Goal: Find specific page/section: Find specific page/section

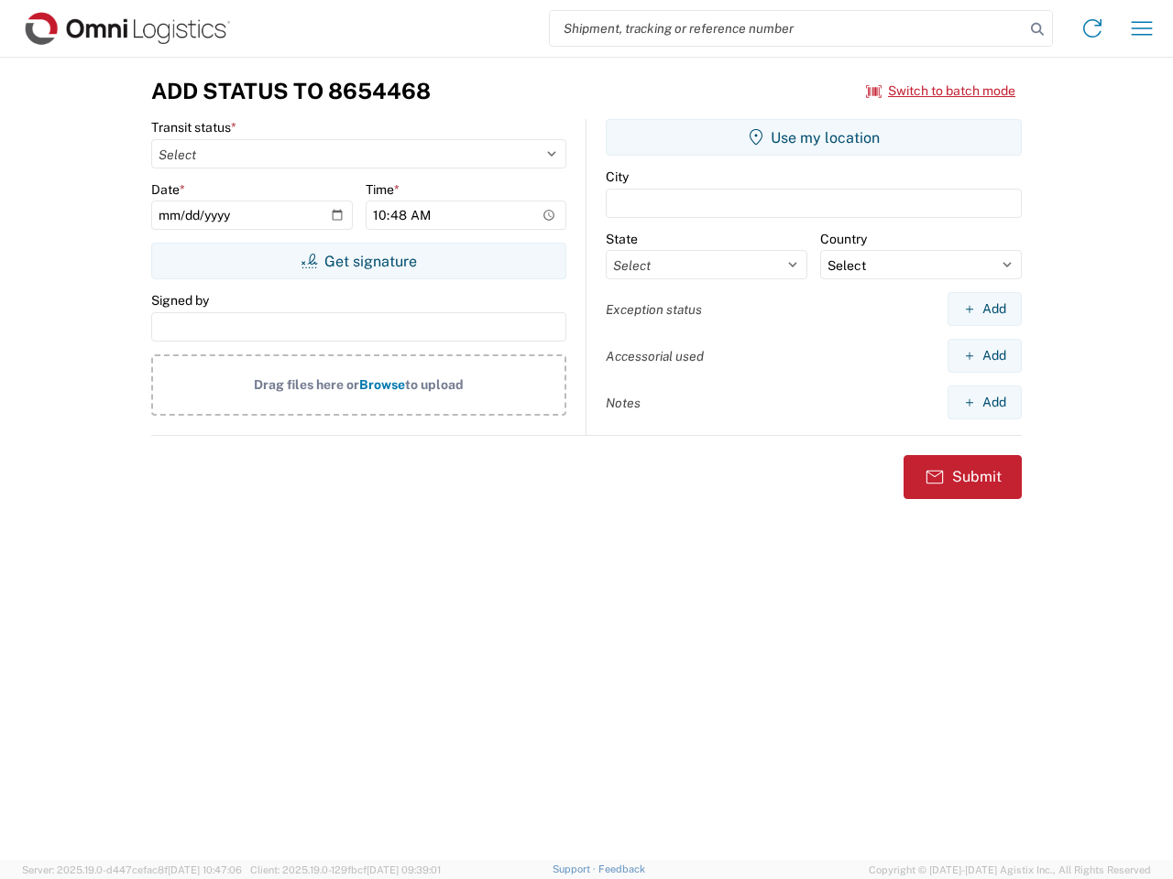
click at [787, 28] on input "search" at bounding box center [787, 28] width 475 height 35
click at [1037, 29] on icon at bounding box center [1037, 29] width 26 height 26
click at [1092, 28] on icon at bounding box center [1091, 28] width 29 height 29
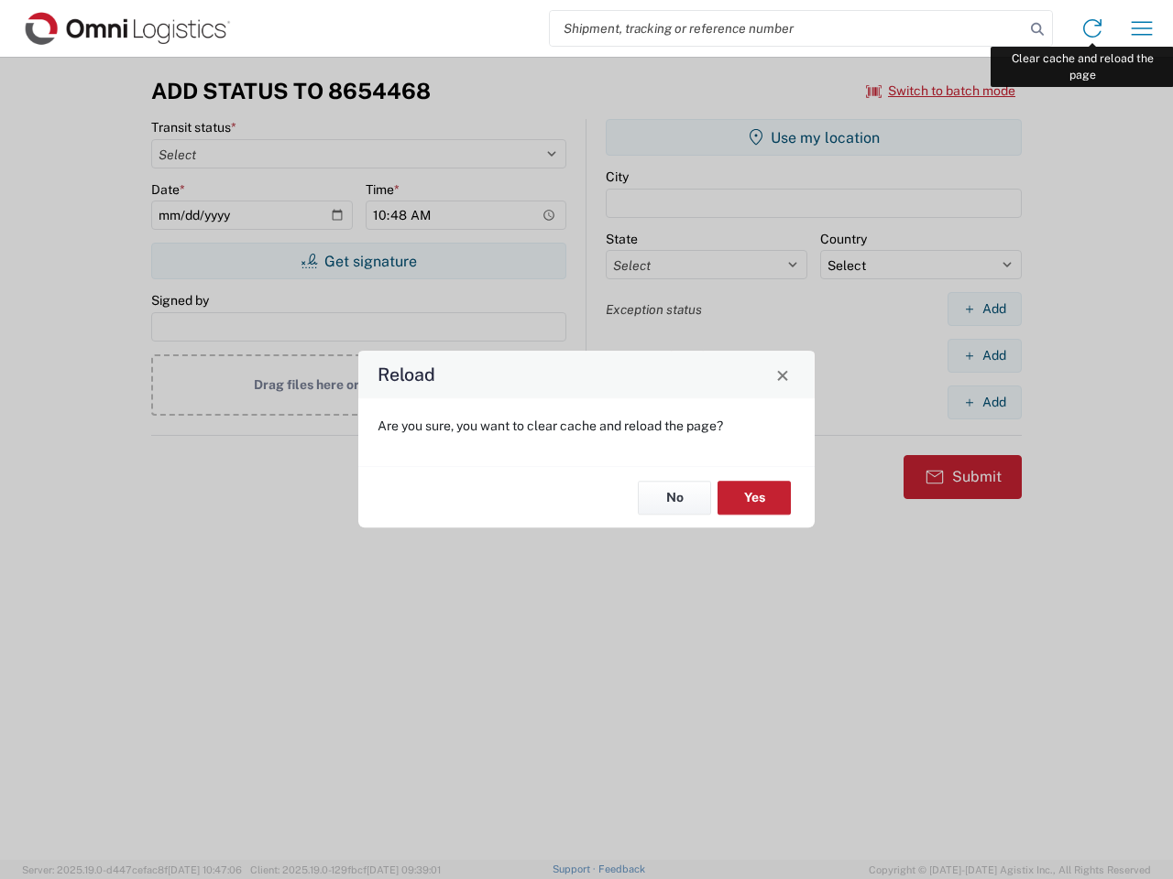
click at [1141, 28] on div "Reload Are you sure, you want to clear cache and reload the page? No Yes" at bounding box center [586, 439] width 1173 height 879
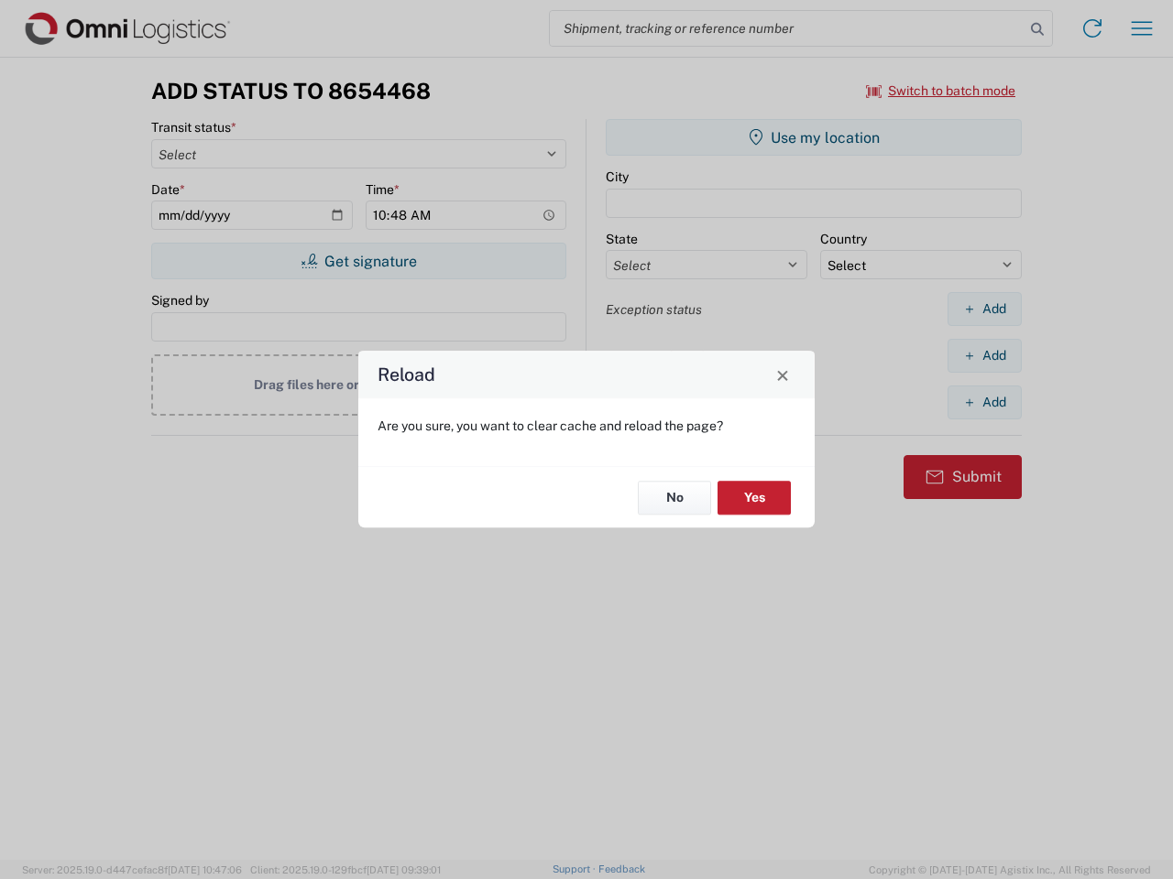
click at [941, 91] on div "Reload Are you sure, you want to clear cache and reload the page? No Yes" at bounding box center [586, 439] width 1173 height 879
click at [358, 261] on div "Reload Are you sure, you want to clear cache and reload the page? No Yes" at bounding box center [586, 439] width 1173 height 879
click at [813, 137] on div "Reload Are you sure, you want to clear cache and reload the page? No Yes" at bounding box center [586, 439] width 1173 height 879
click at [984, 309] on div "Reload Are you sure, you want to clear cache and reload the page? No Yes" at bounding box center [586, 439] width 1173 height 879
click at [984, 355] on div "Reload Are you sure, you want to clear cache and reload the page? No Yes" at bounding box center [586, 439] width 1173 height 879
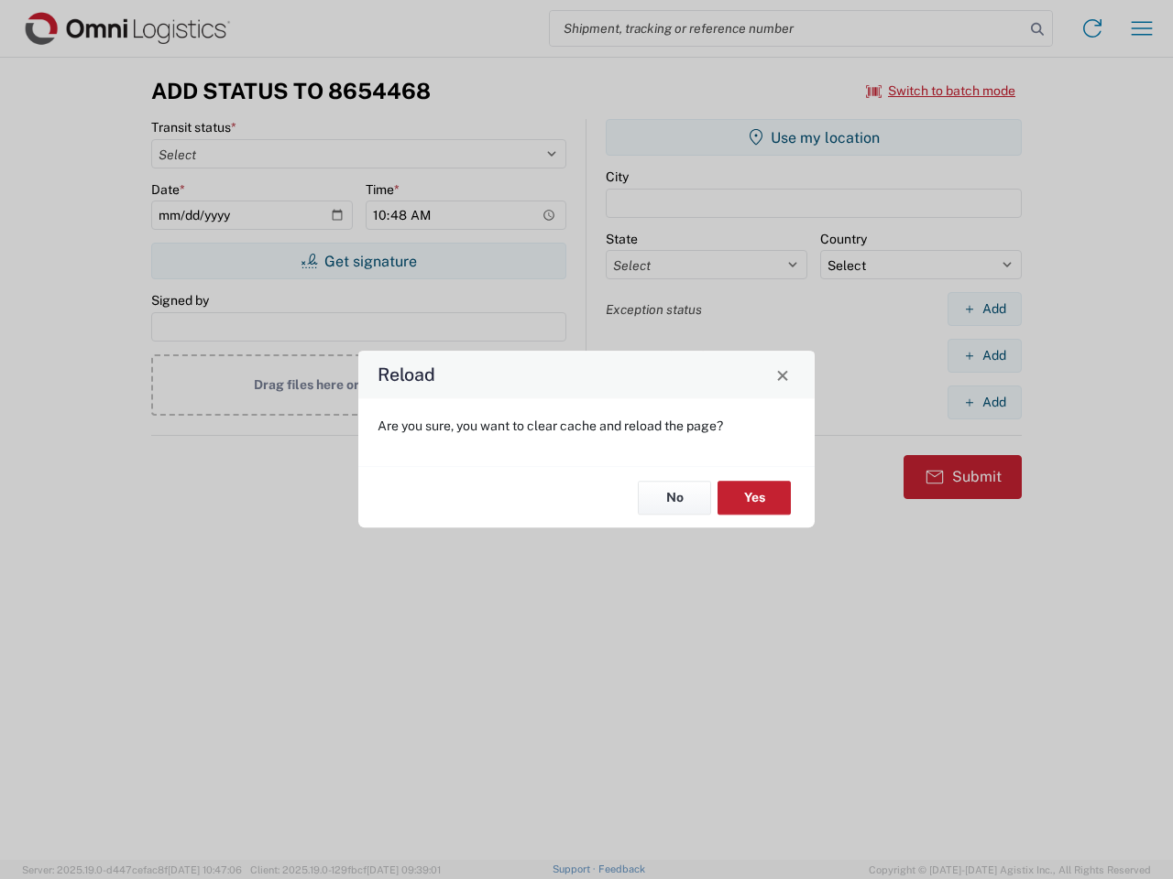
click at [984, 402] on div "Reload Are you sure, you want to clear cache and reload the page? No Yes" at bounding box center [586, 439] width 1173 height 879
